Goal: Task Accomplishment & Management: Manage account settings

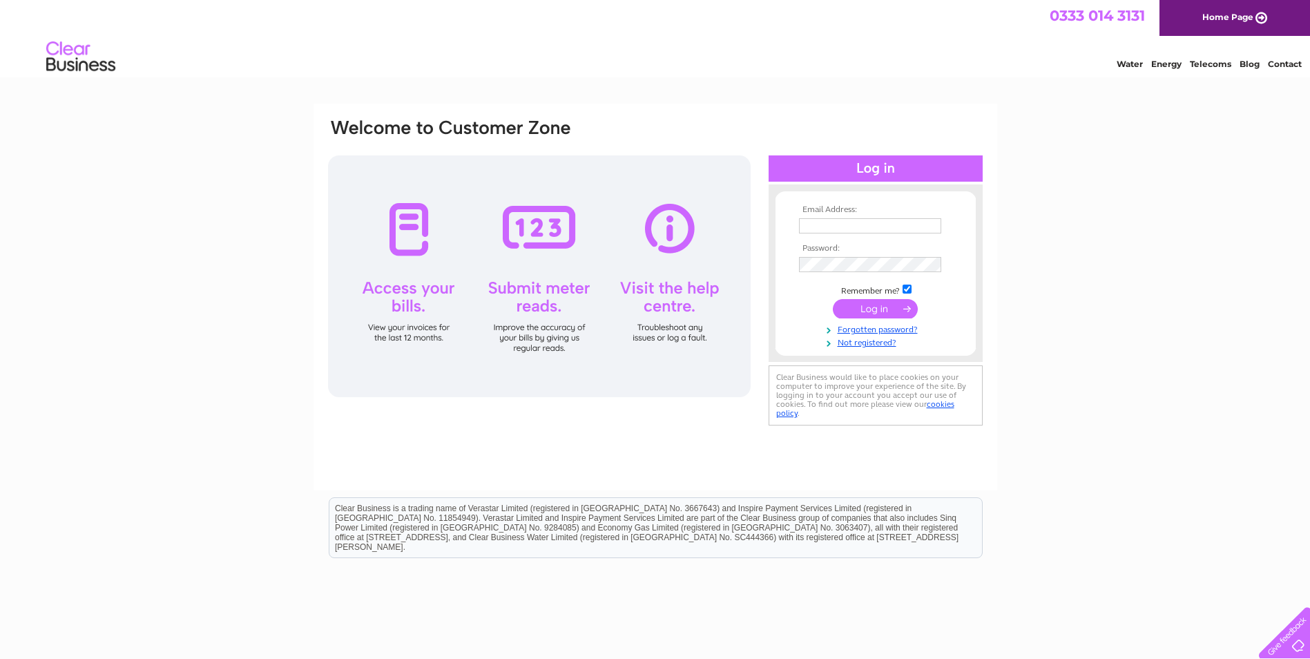
type input "[EMAIL_ADDRESS][DOMAIN_NAME]"
click at [866, 309] on input "submit" at bounding box center [875, 308] width 85 height 19
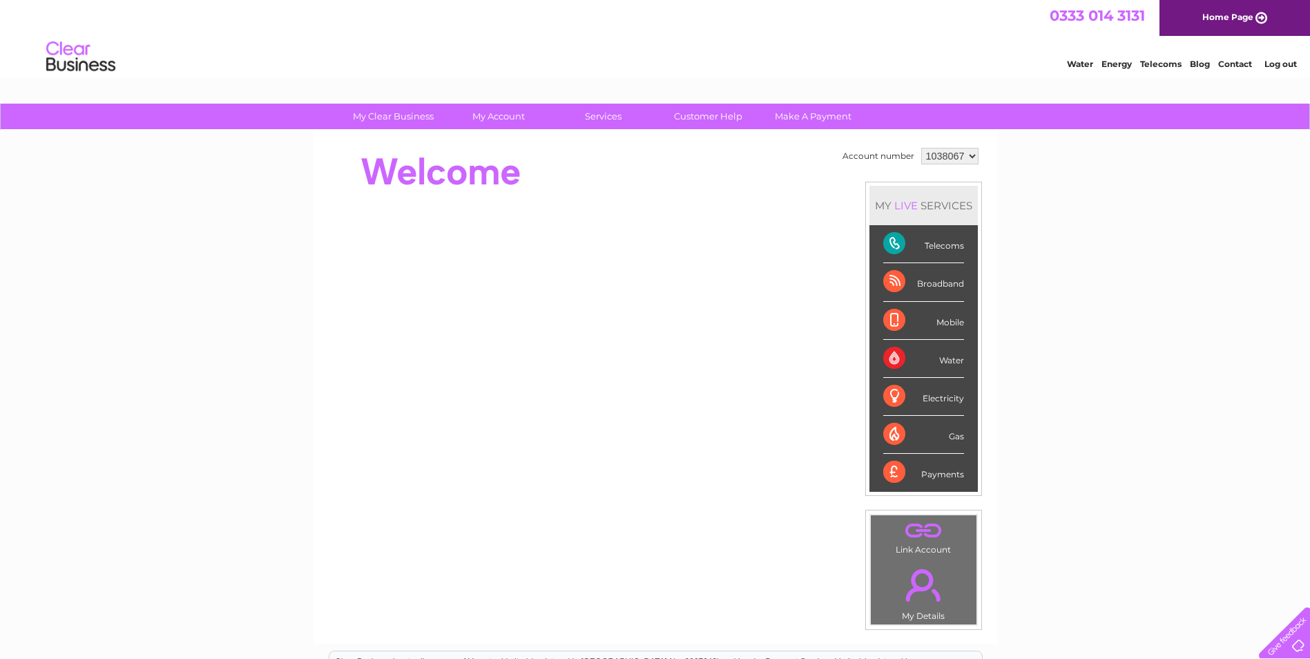
click at [942, 394] on div "Electricity" at bounding box center [924, 397] width 81 height 38
click at [892, 384] on div "Electricity" at bounding box center [924, 397] width 81 height 38
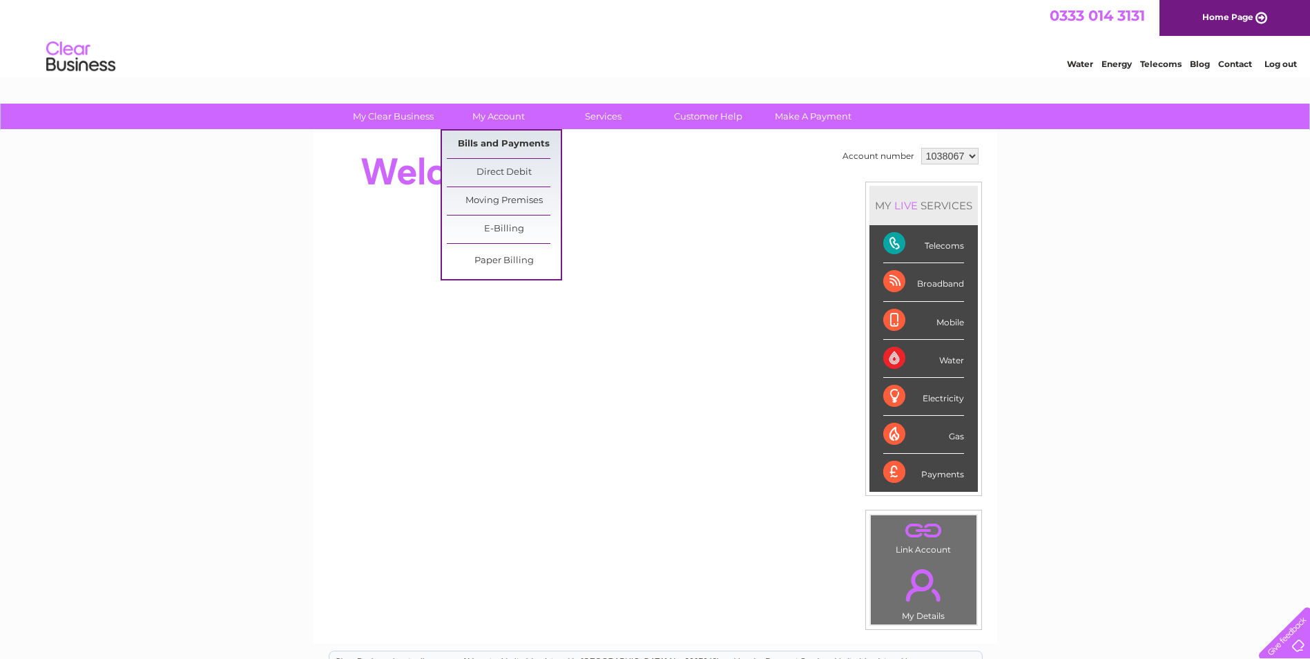
click at [501, 140] on link "Bills and Payments" at bounding box center [504, 145] width 114 height 28
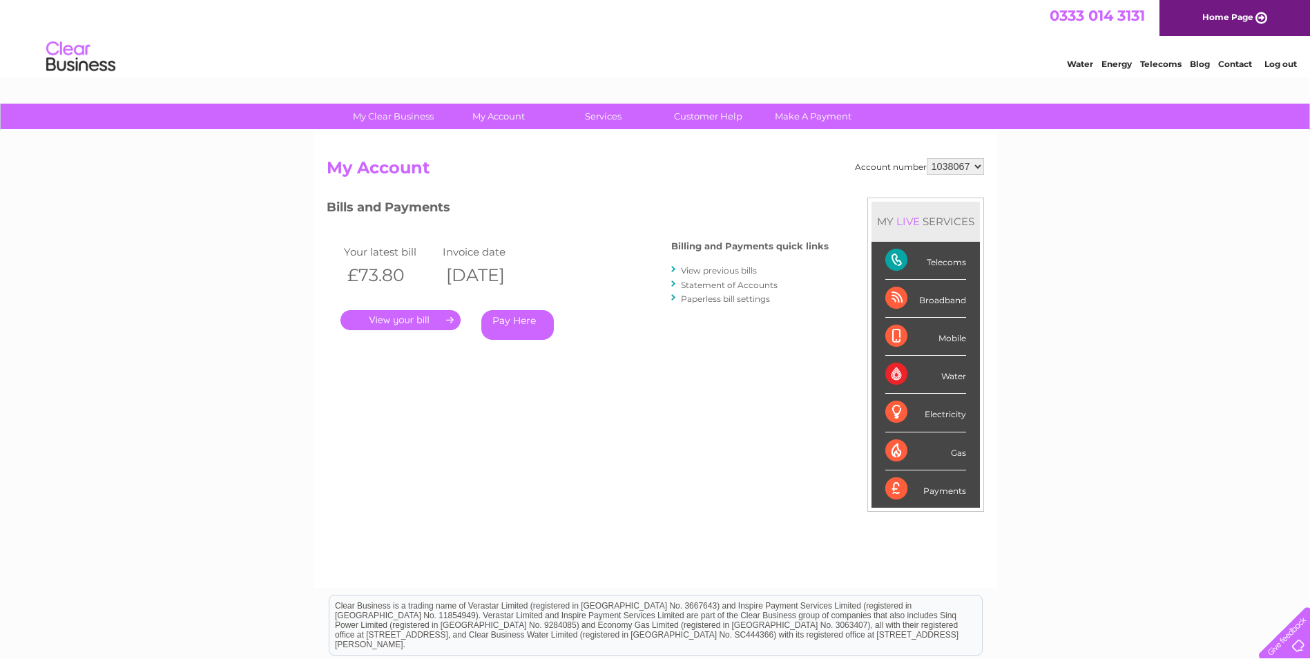
click at [712, 268] on link "View previous bills" at bounding box center [719, 270] width 76 height 10
click at [900, 405] on div "Electricity" at bounding box center [926, 413] width 81 height 38
click at [944, 412] on div "Electricity" at bounding box center [926, 413] width 81 height 38
drag, startPoint x: 944, startPoint y: 412, endPoint x: 884, endPoint y: 405, distance: 60.5
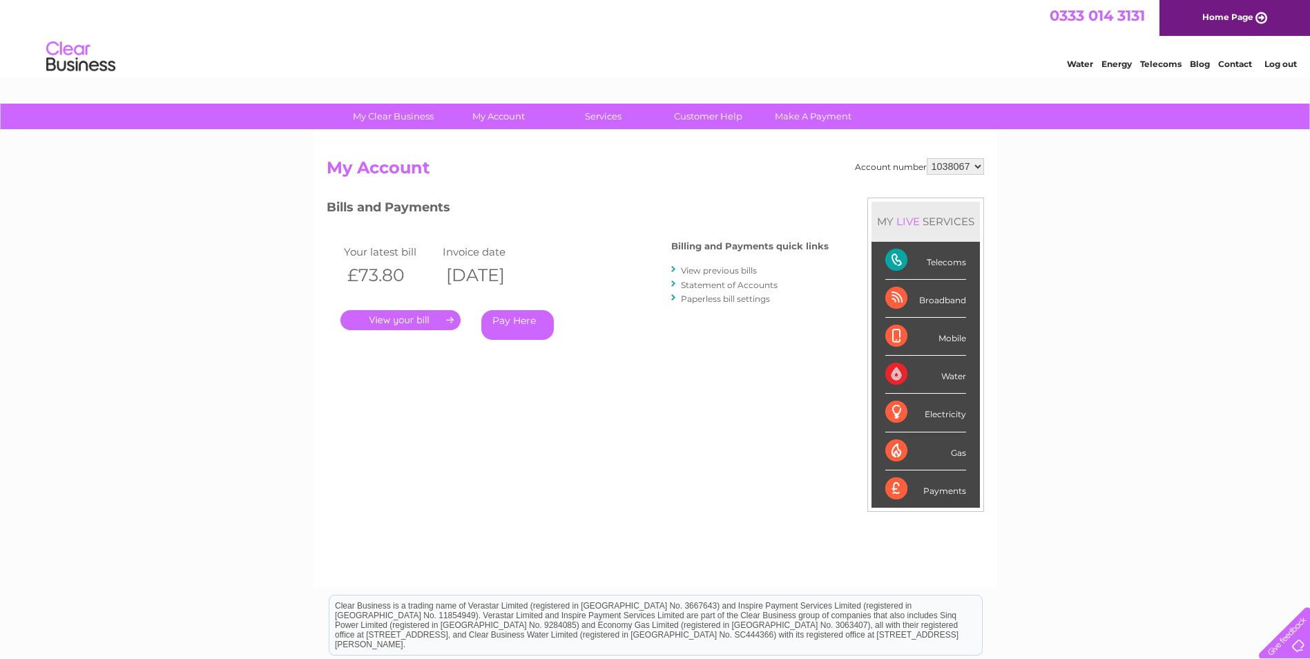
click at [884, 405] on li "Electricity" at bounding box center [926, 413] width 108 height 38
